Goal: Task Accomplishment & Management: Use online tool/utility

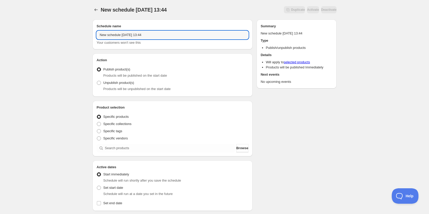
drag, startPoint x: 170, startPoint y: 37, endPoint x: 66, endPoint y: 35, distance: 103.4
click at [66, 35] on div "New schedule Sep 30 2025 13:44. This page is ready New schedule Sep 30 2025 13:…" at bounding box center [214, 196] width 429 height 392
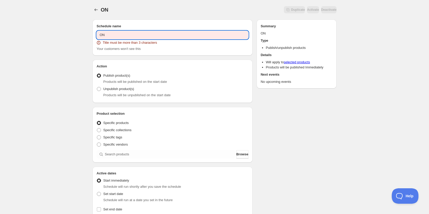
click at [146, 36] on input "ON" at bounding box center [173, 35] width 152 height 8
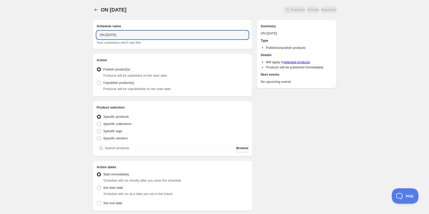
type input "ON 10 09 2025"
click at [67, 107] on div "ON 10 09 2025. This page is ready ON 10 09 2025 Duplicate Activate Deactivate M…" at bounding box center [214, 196] width 429 height 392
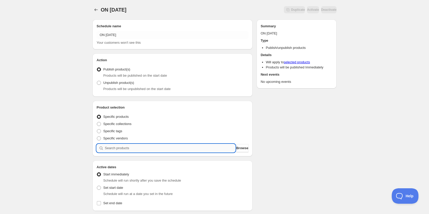
paste input "03 - Turkey Taco Bowl with Brown Rice, Corn, and Mozzarella Cheese (GF)"
type input "03 - Turkey Taco Bowl with Brown Rice, Corn, and Mozzarella Cheese (GF)"
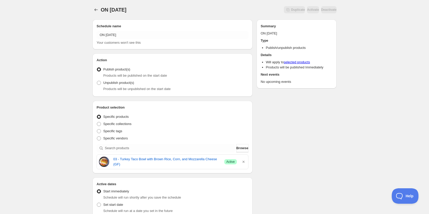
click at [321, 146] on div "Schedule name ON 10 09 2025 Your customers won't see this Action Action Publish…" at bounding box center [212, 206] width 248 height 383
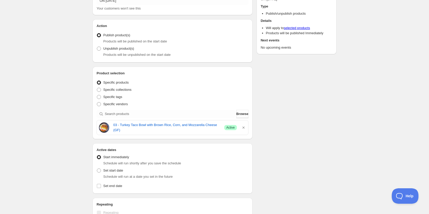
scroll to position [77, 0]
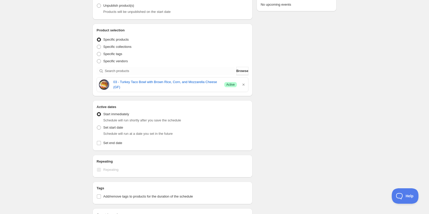
click at [96, 127] on div "Active dates Active Date Type Start immediately Schedule will run shortly after…" at bounding box center [173, 125] width 160 height 50
click at [101, 129] on span at bounding box center [99, 127] width 5 height 5
click at [97, 126] on input "Set start date" at bounding box center [97, 125] width 0 height 0
radio input "true"
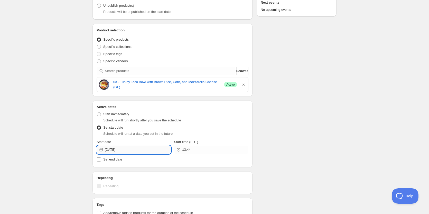
click at [137, 151] on input "2025-09-30" at bounding box center [138, 149] width 66 height 8
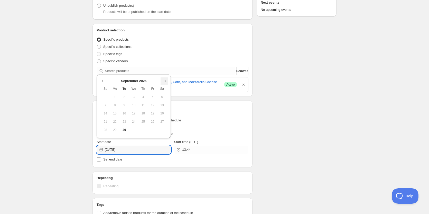
click at [167, 79] on button "Show next month, October 2025" at bounding box center [164, 80] width 7 height 7
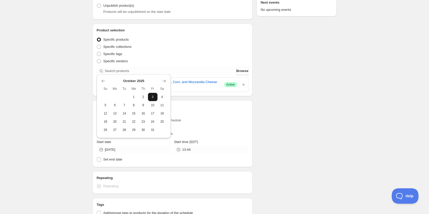
click at [154, 98] on span "3" at bounding box center [152, 97] width 5 height 4
type input "2025-10-03"
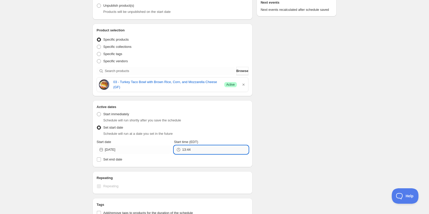
click at [202, 150] on input "13:44" at bounding box center [215, 149] width 66 height 8
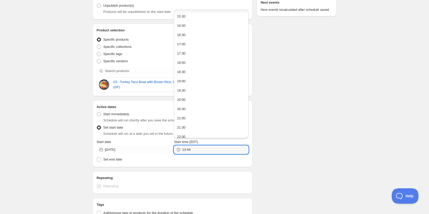
scroll to position [318, 0]
click at [186, 124] on button "23:00" at bounding box center [211, 123] width 71 height 8
type input "23:00"
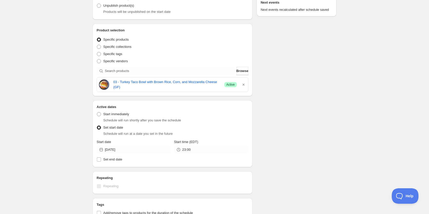
click at [271, 115] on div "Schedule name ON 10 09 2025 Your customers won't see this Action Action Publish…" at bounding box center [212, 137] width 248 height 399
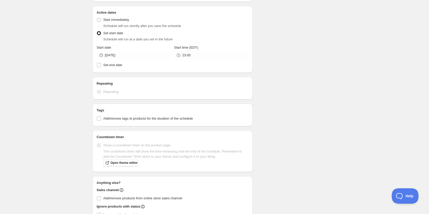
scroll to position [206, 0]
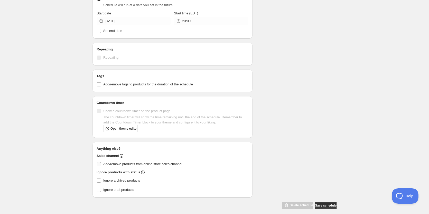
click at [98, 163] on input "Add/remove products from online store sales channel" at bounding box center [99, 164] width 4 height 4
checkbox input "true"
click at [315, 142] on div "Schedule name ON 10 09 2025 Your customers won't see this Action Action Publish…" at bounding box center [212, 9] width 248 height 399
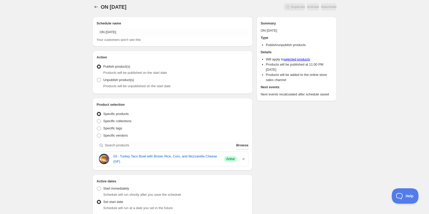
scroll to position [0, 0]
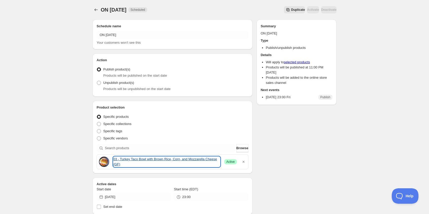
click at [147, 160] on link "03 - Turkey Taco Bowl with Brown Rice, Corn, and Mozzarella Cheese (GF)" at bounding box center [166, 162] width 107 height 10
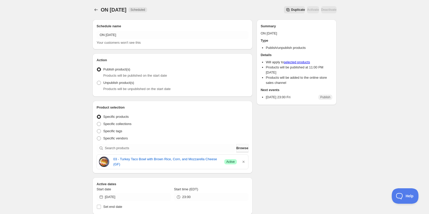
click at [240, 146] on span "Browse" at bounding box center [242, 147] width 12 height 5
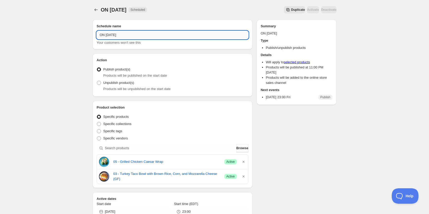
click at [113, 35] on input "ON 10 09 2025" at bounding box center [173, 35] width 152 height 8
type input "ON 10 03 2025"
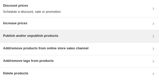
click at [53, 34] on h3 "Publish and/or unpublish products" at bounding box center [30, 35] width 55 height 5
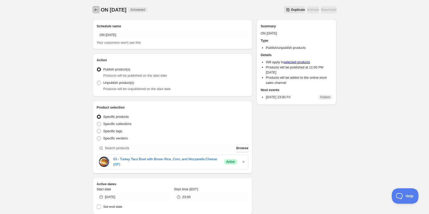
click at [97, 11] on icon "Schedules" at bounding box center [96, 9] width 5 height 5
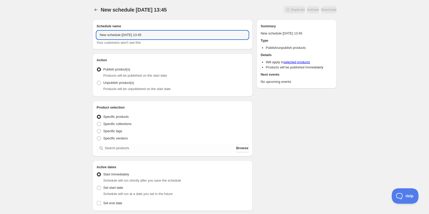
drag, startPoint x: 157, startPoint y: 37, endPoint x: 6, endPoint y: 43, distance: 150.8
click at [7, 43] on div "New schedule Sep 30 2025 13:45. This page is ready New schedule Sep 30 2025 13:…" at bounding box center [214, 196] width 429 height 392
type input "OFF 10 03 2025"
click at [99, 83] on span at bounding box center [99, 83] width 4 height 4
click at [97, 81] on input "Unpublish product(s)" at bounding box center [97, 81] width 0 height 0
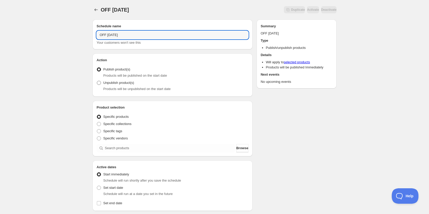
radio input "true"
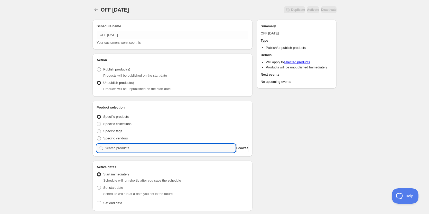
paste input "03 - sesame tamarind ground turkey bowl with pickled carrot, bok choy and stick…"
type input "03 - sesame tamarind ground turkey bowl with pickled carrot, bok choy and stick…"
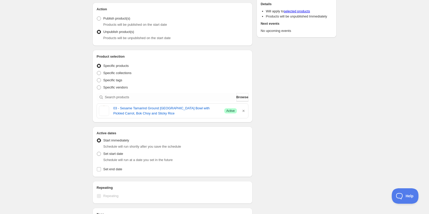
scroll to position [51, 0]
click at [102, 153] on label "Set start date" at bounding box center [110, 153] width 26 height 7
click at [97, 151] on input "Set start date" at bounding box center [97, 151] width 0 height 0
radio input "true"
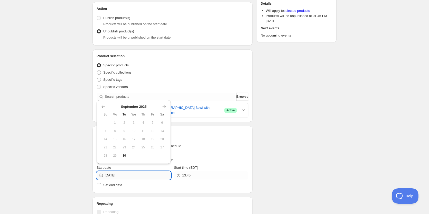
click at [126, 177] on input "2025-09-30" at bounding box center [138, 175] width 66 height 8
click at [166, 107] on icon "Show next month, October 2025" at bounding box center [164, 106] width 5 height 5
click at [154, 121] on span "3" at bounding box center [152, 123] width 5 height 4
type input "2025-10-03"
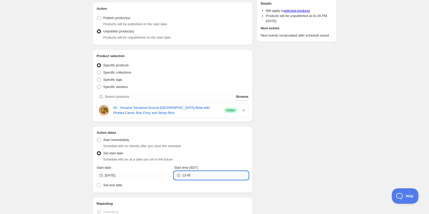
click at [198, 177] on input "13:45" at bounding box center [215, 175] width 66 height 8
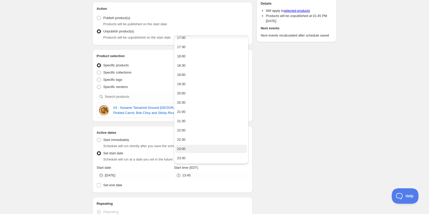
click at [183, 149] on div "23:00" at bounding box center [181, 148] width 8 height 5
type input "23:00"
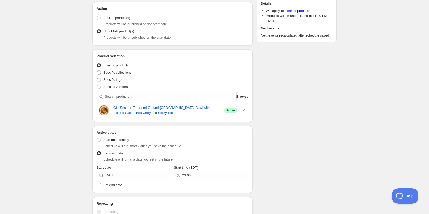
click at [341, 147] on div "OFF 10 03 2025. This page is ready OFF 10 03 2025 Duplicate Activate Deactivate…" at bounding box center [214, 156] width 257 height 414
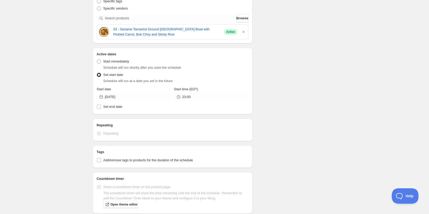
scroll to position [206, 0]
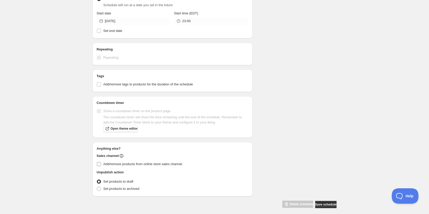
click at [101, 164] on label "Add/remove products from online store sales channel" at bounding box center [173, 163] width 152 height 7
click at [101, 164] on input "Add/remove products from online store sales channel" at bounding box center [99, 164] width 4 height 4
checkbox input "true"
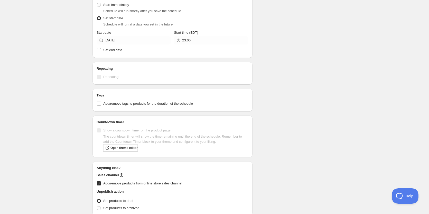
scroll to position [210, 0]
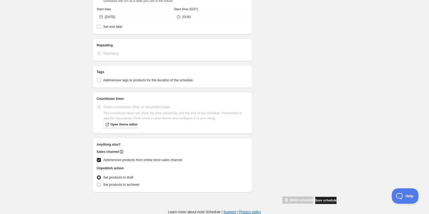
click at [326, 199] on span "Save schedule" at bounding box center [325, 200] width 21 height 4
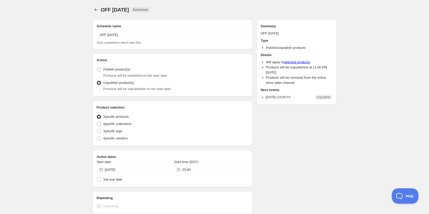
radio input "true"
checkbox input "true"
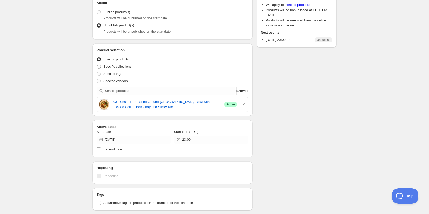
scroll to position [103, 0]
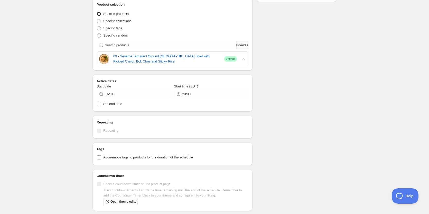
click at [240, 45] on span "Browse" at bounding box center [242, 45] width 12 height 5
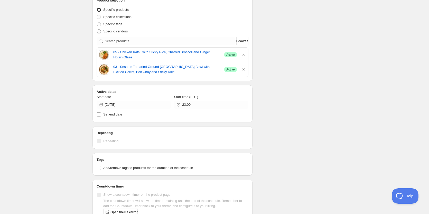
scroll to position [0, 0]
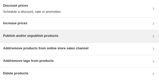
click at [28, 39] on div "Publish and/or unpublish products" at bounding box center [30, 36] width 55 height 6
